Goal: Task Accomplishment & Management: Complete application form

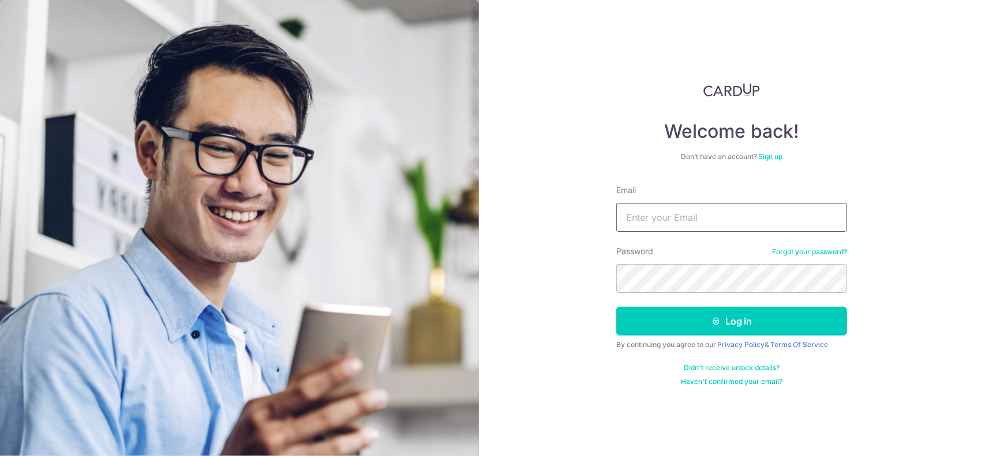
click at [753, 219] on input "Email" at bounding box center [731, 217] width 231 height 29
type input "[EMAIL_ADDRESS][DOMAIN_NAME]"
click at [616, 307] on button "Log in" at bounding box center [731, 321] width 231 height 29
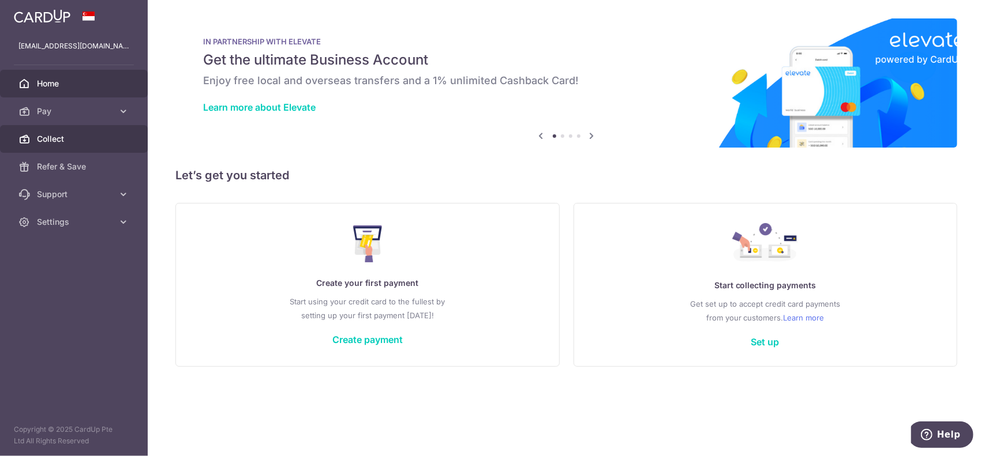
click at [62, 130] on link "Collect" at bounding box center [74, 139] width 148 height 28
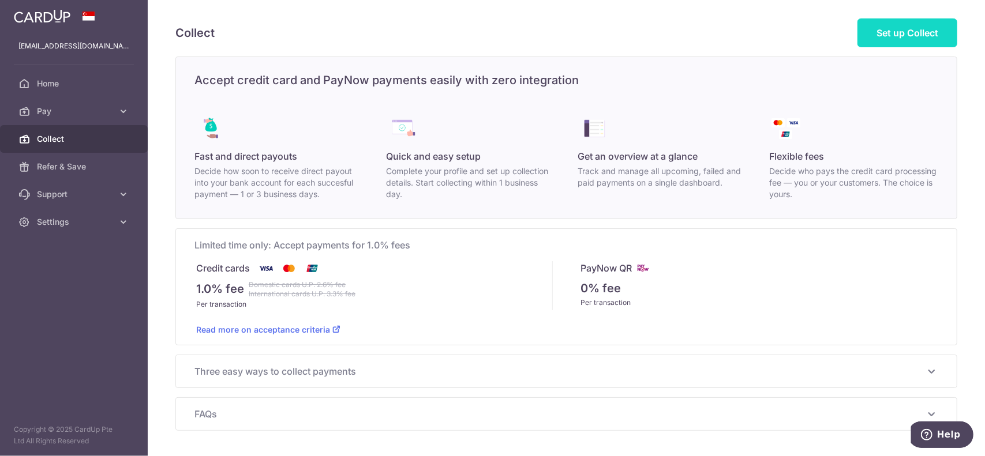
click at [919, 30] on span "Set up Collect" at bounding box center [907, 33] width 62 height 12
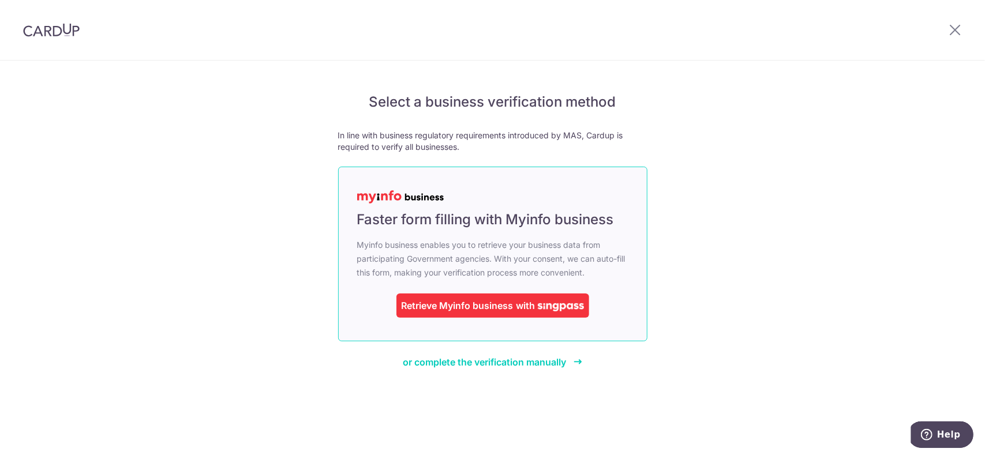
click at [478, 292] on link "Faster form filling with Myinfo business Myinfo business enables you to retriev…" at bounding box center [492, 254] width 309 height 175
click at [475, 305] on div "Retrieve Myinfo business" at bounding box center [457, 306] width 112 height 14
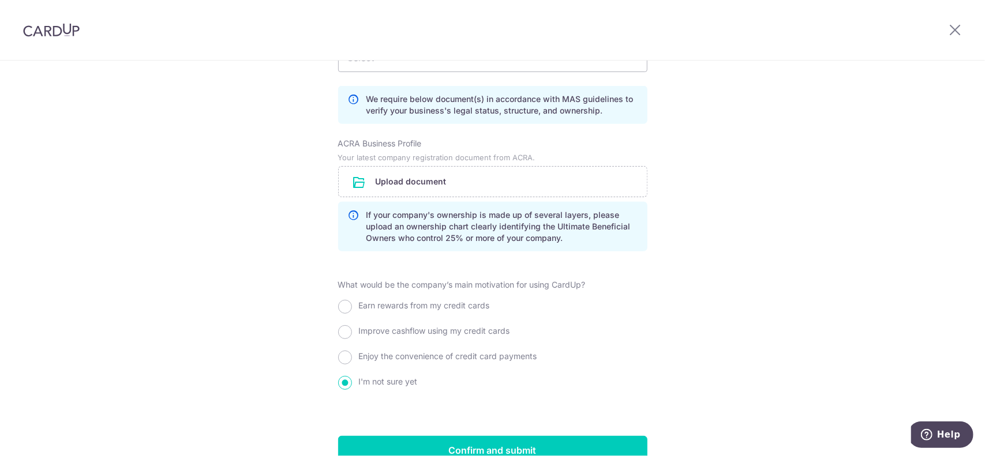
scroll to position [865, 0]
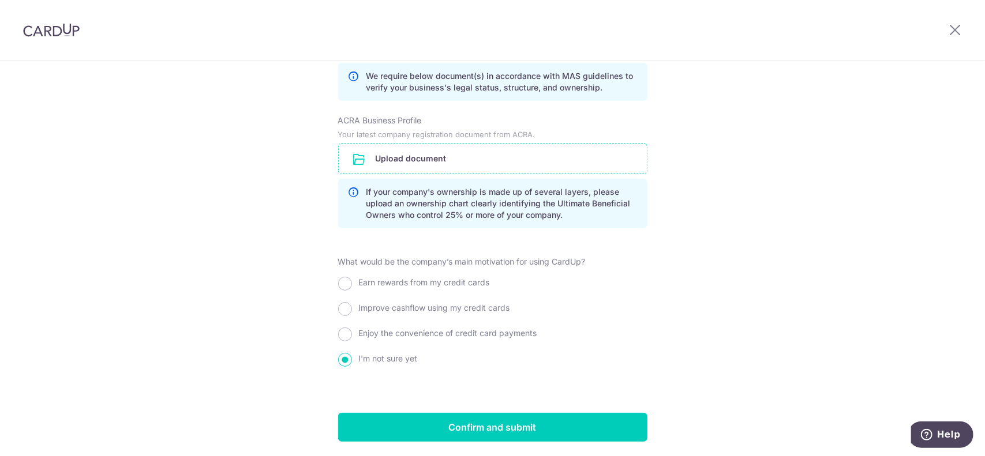
click at [418, 156] on input "file" at bounding box center [493, 159] width 308 height 30
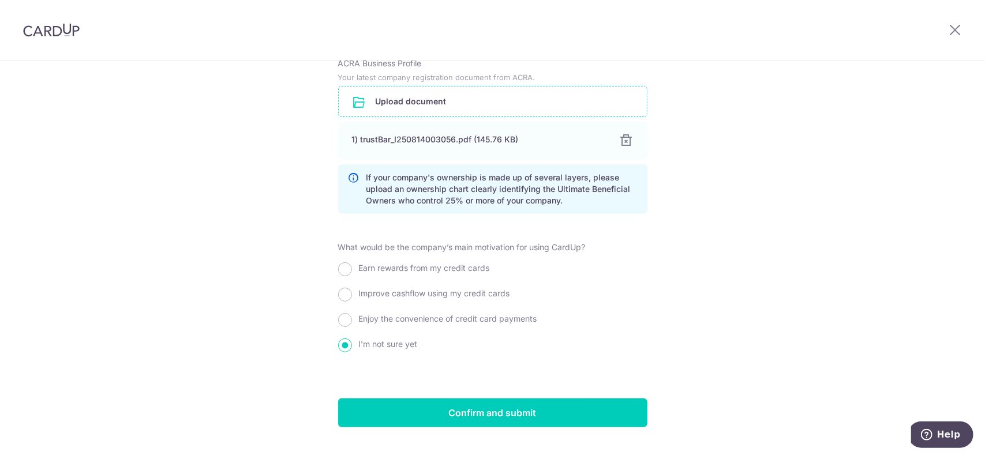
scroll to position [945, 0]
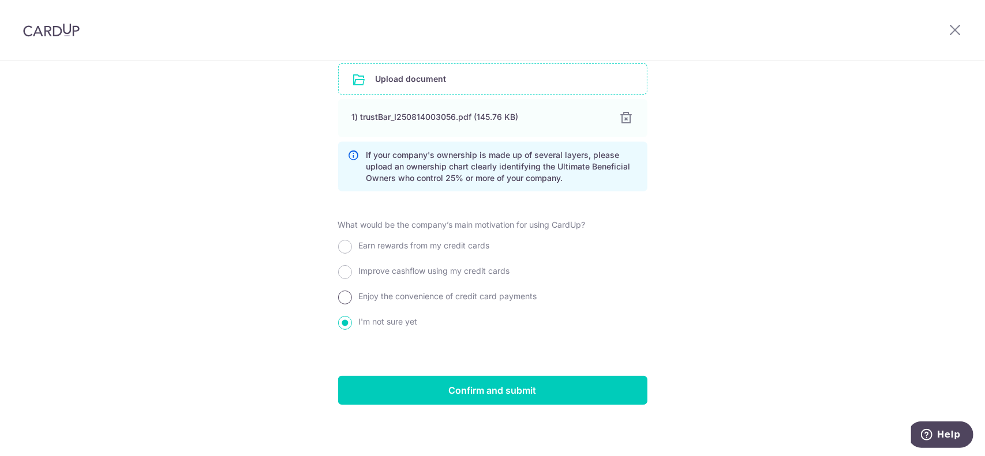
click at [344, 296] on input "Enjoy the convenience of credit card payments" at bounding box center [345, 298] width 14 height 14
radio input "true"
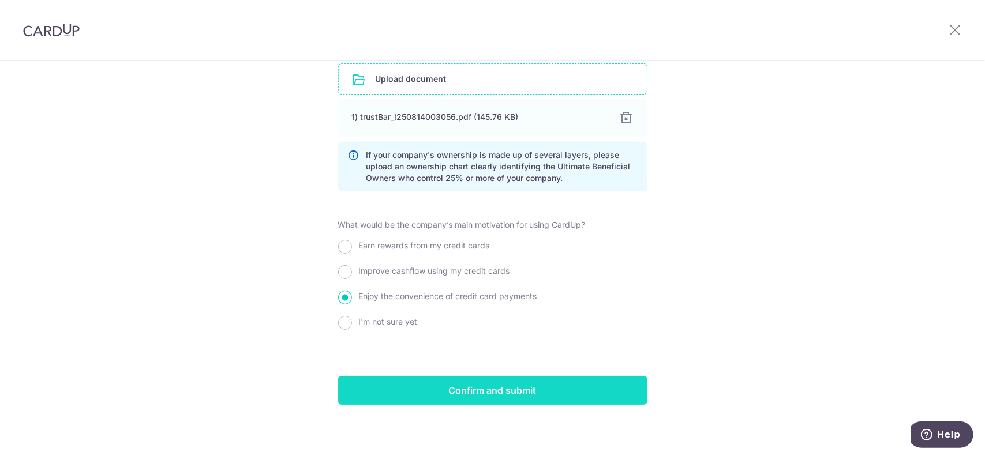
click at [489, 387] on input "Confirm and submit" at bounding box center [492, 390] width 309 height 29
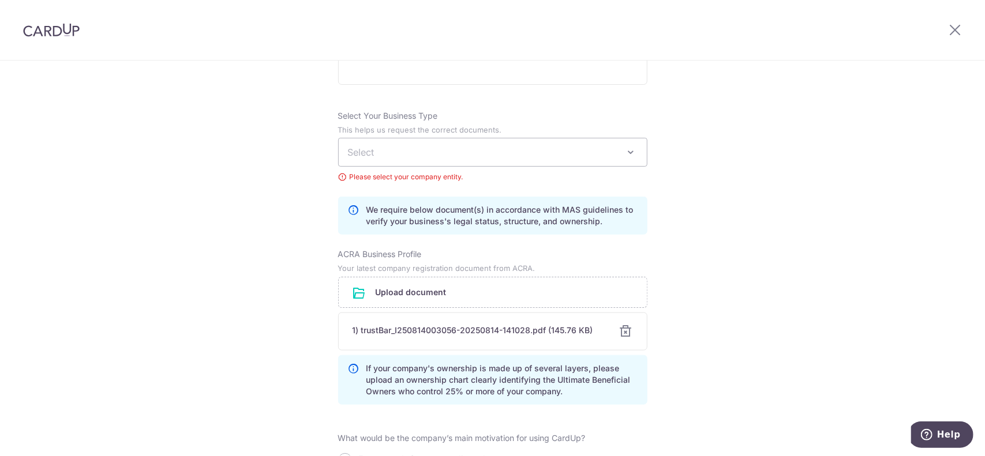
scroll to position [742, 0]
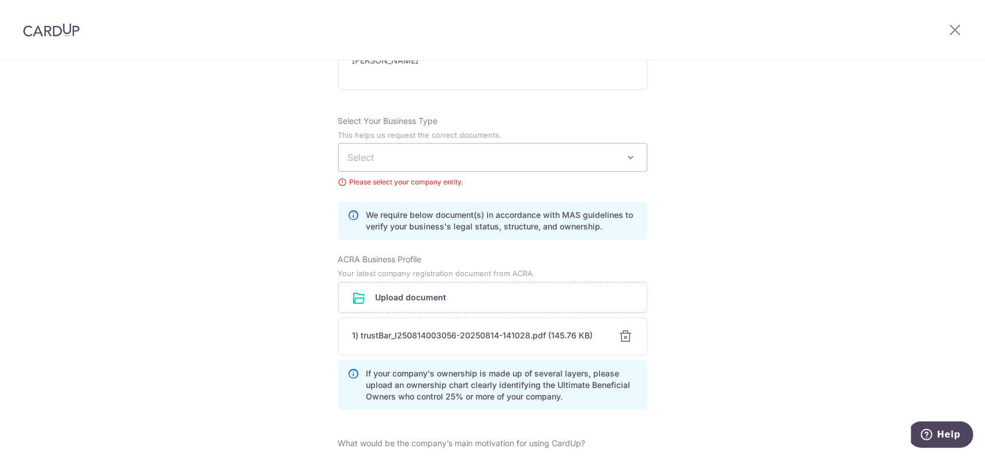
click at [510, 149] on span "Select" at bounding box center [493, 158] width 308 height 28
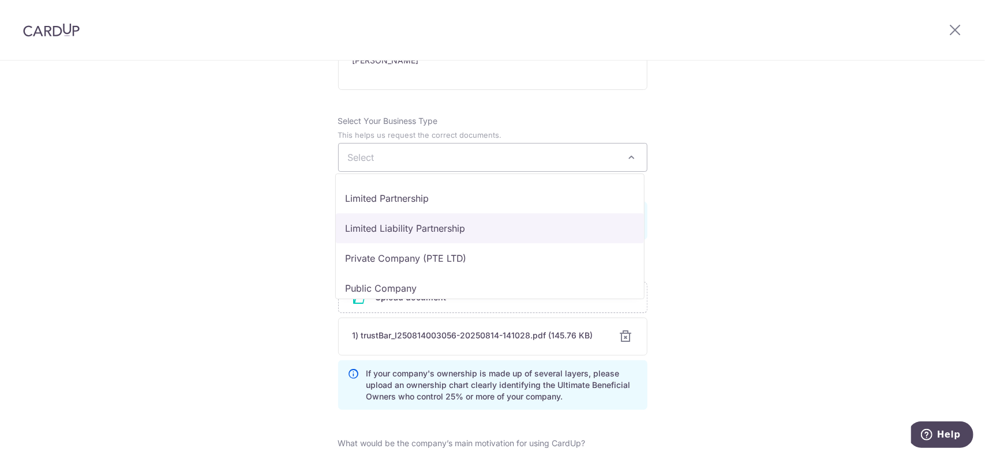
scroll to position [95, 0]
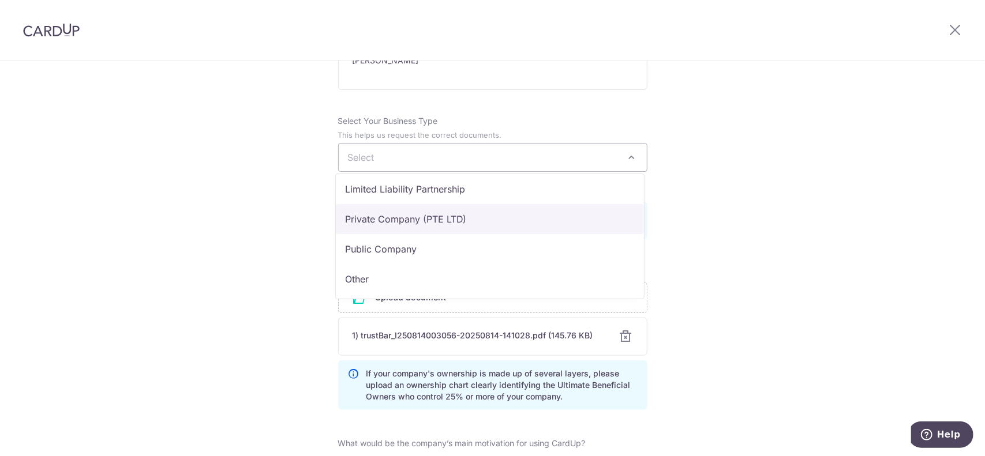
select select "Private Company (PTE LTD)"
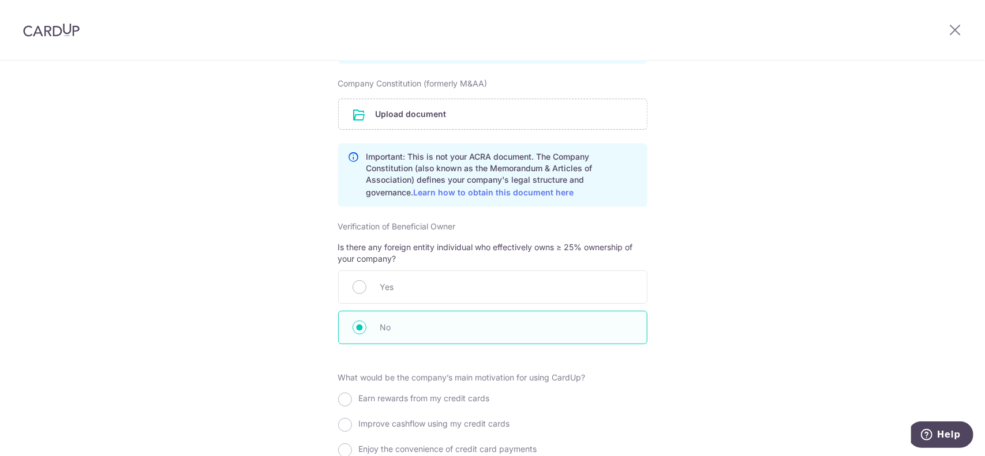
scroll to position [1240, 0]
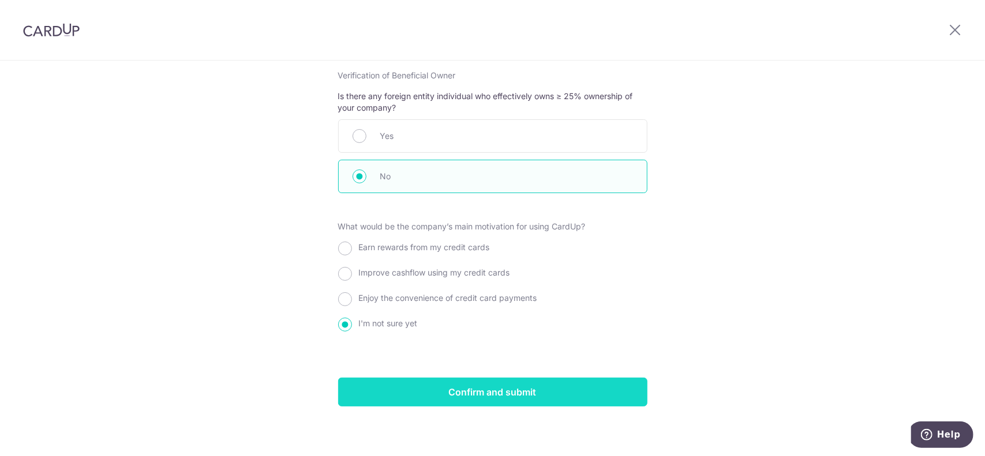
click at [606, 389] on input "Confirm and submit" at bounding box center [492, 392] width 309 height 29
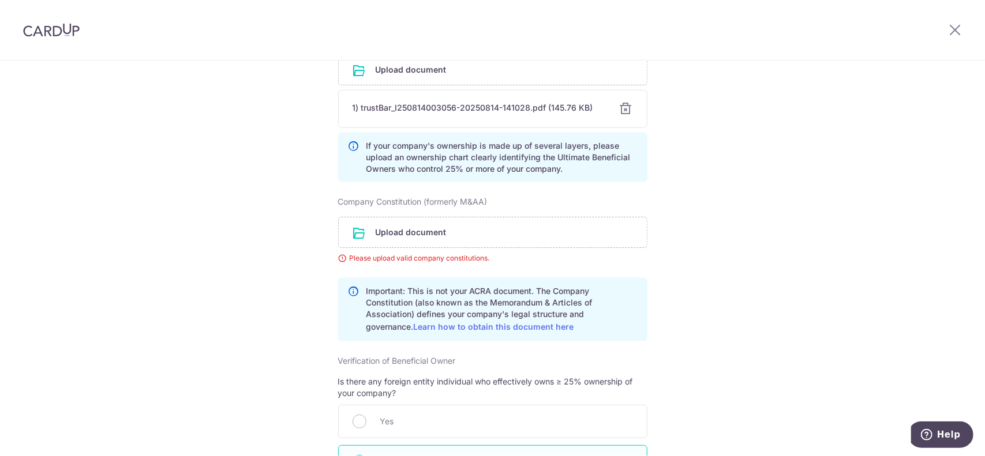
scroll to position [952, 0]
click at [491, 324] on link "Learn how to obtain this document here" at bounding box center [494, 329] width 160 height 10
